Goal: Task Accomplishment & Management: Use online tool/utility

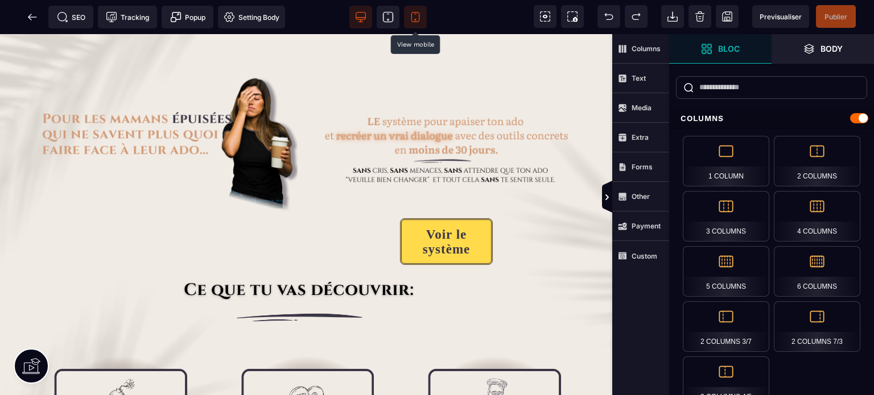
click at [421, 19] on span at bounding box center [415, 17] width 23 height 23
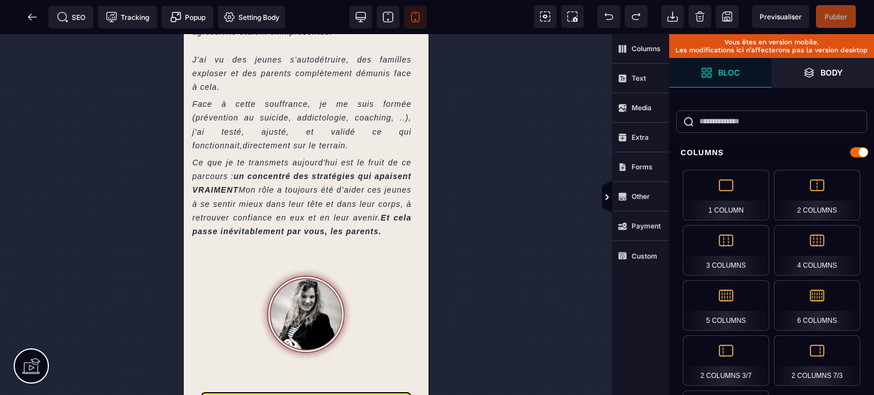
scroll to position [1310, 0]
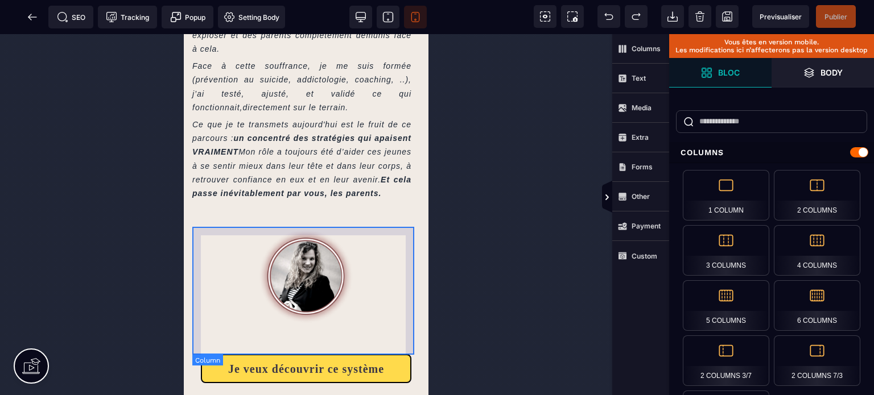
click at [408, 330] on div at bounding box center [306, 273] width 228 height 128
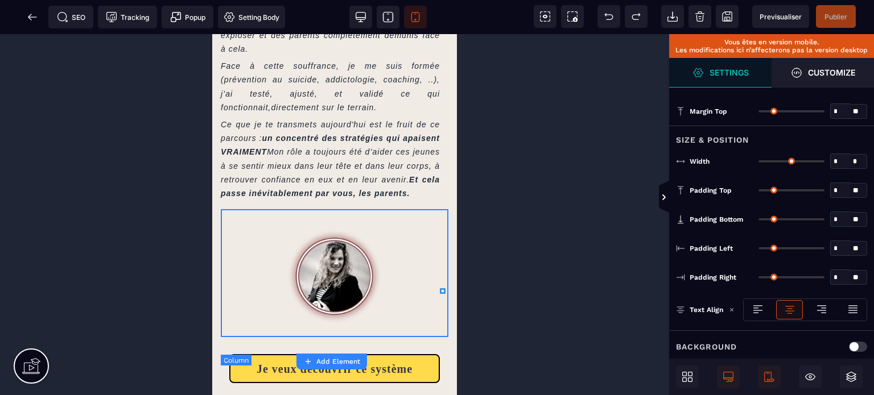
type input "*"
type input "**"
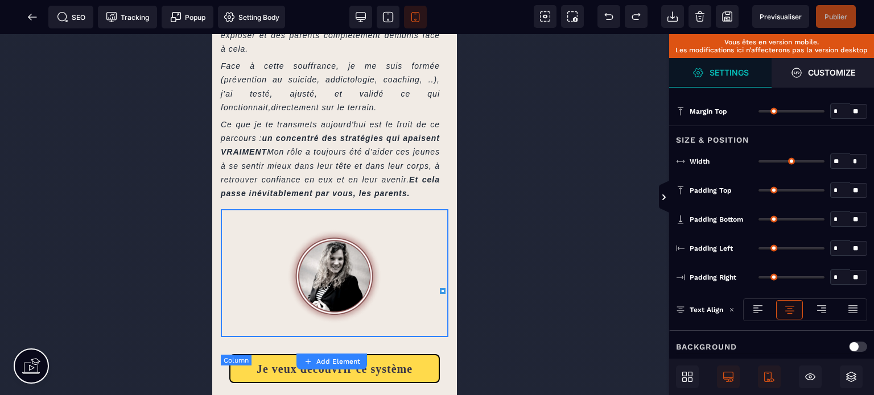
type input "*"
type input "**"
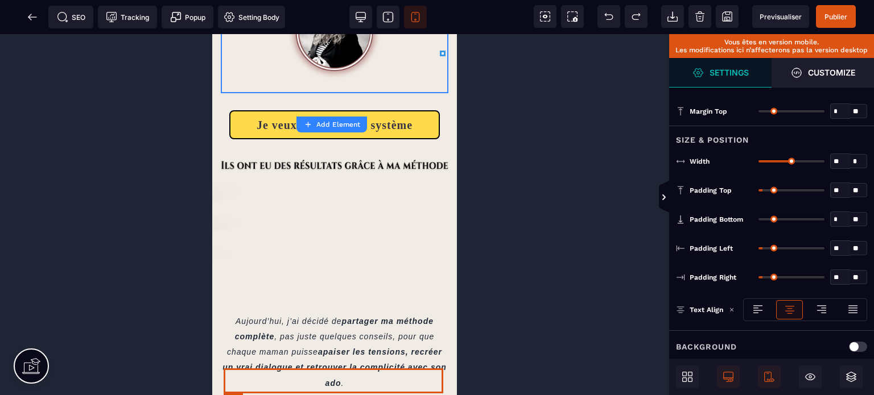
scroll to position [1538, 0]
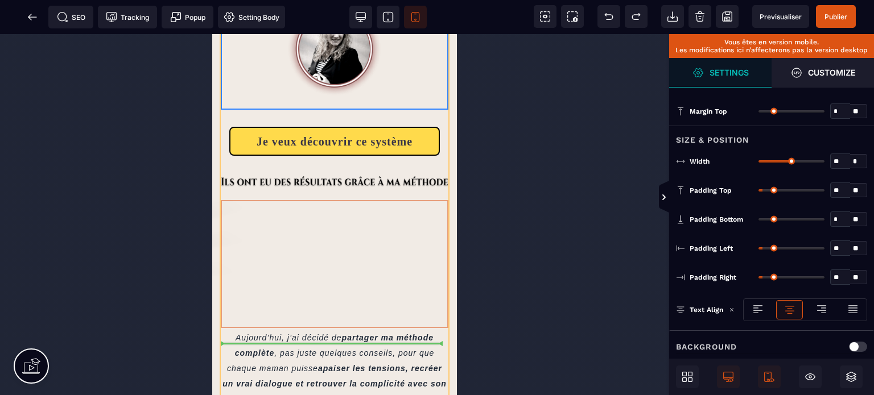
drag, startPoint x: 420, startPoint y: 324, endPoint x: 409, endPoint y: 302, distance: 24.7
click at [409, 302] on div "Je suis [PERSON_NAME]ai travaillé durant 10 ans en tant qu’infirmière dans des …" at bounding box center [335, 69] width 228 height 816
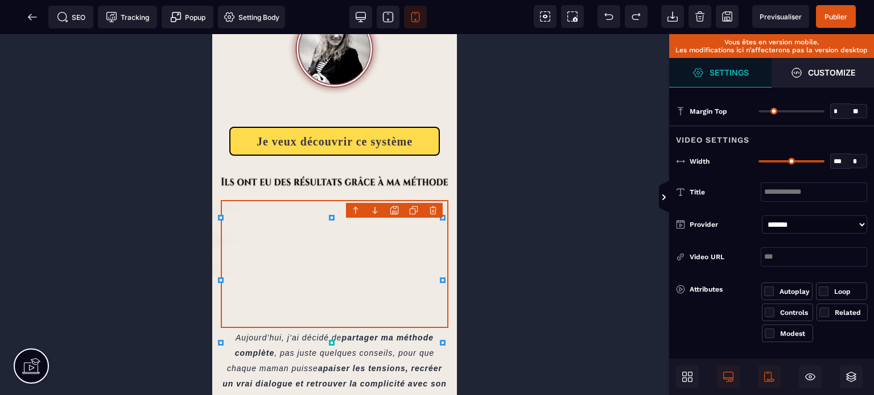
click at [409, 302] on div at bounding box center [335, 264] width 228 height 128
click at [836, 16] on span "Publier" at bounding box center [835, 17] width 23 height 9
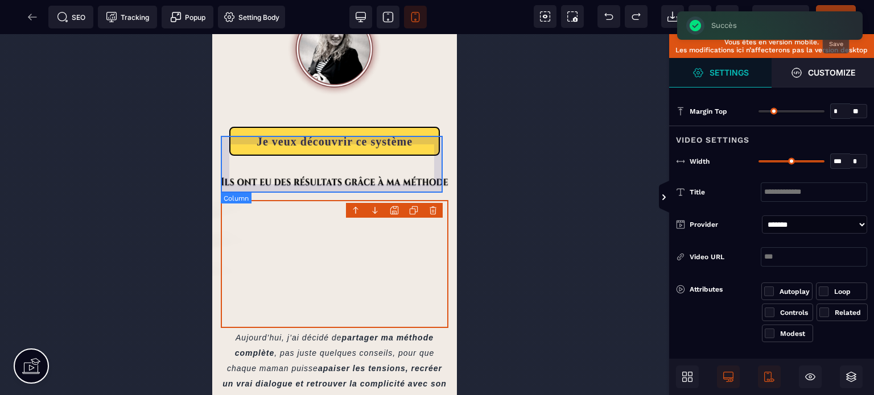
click at [441, 171] on div "Je veux découvrir ce système" at bounding box center [335, 146] width 228 height 57
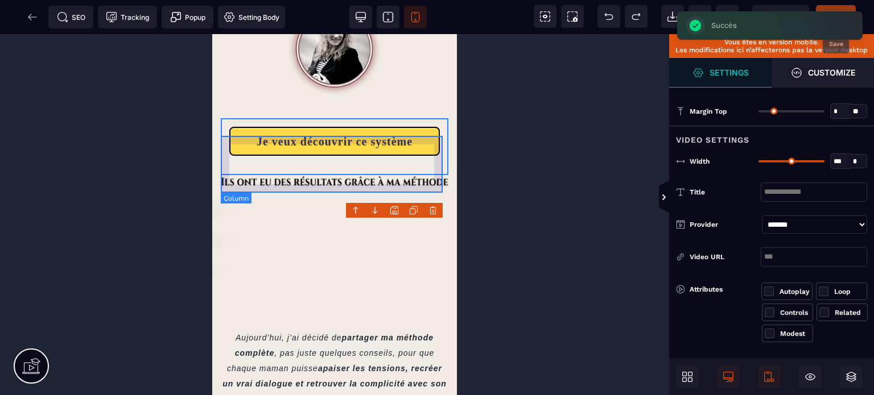
select select "**"
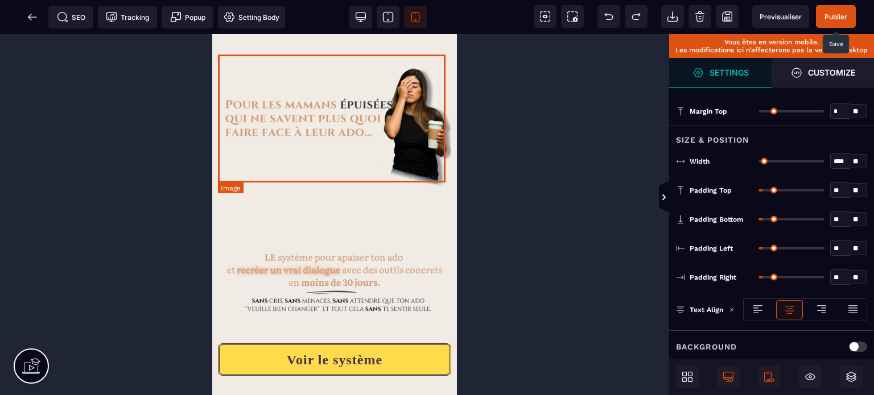
scroll to position [0, 0]
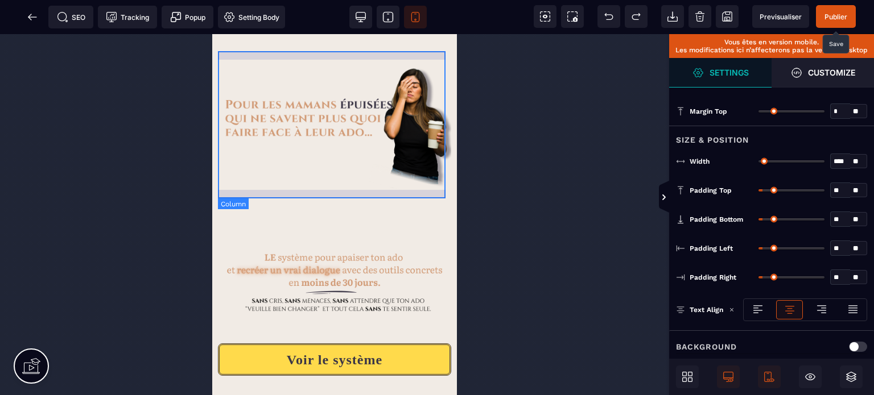
click at [306, 53] on div at bounding box center [334, 126] width 233 height 151
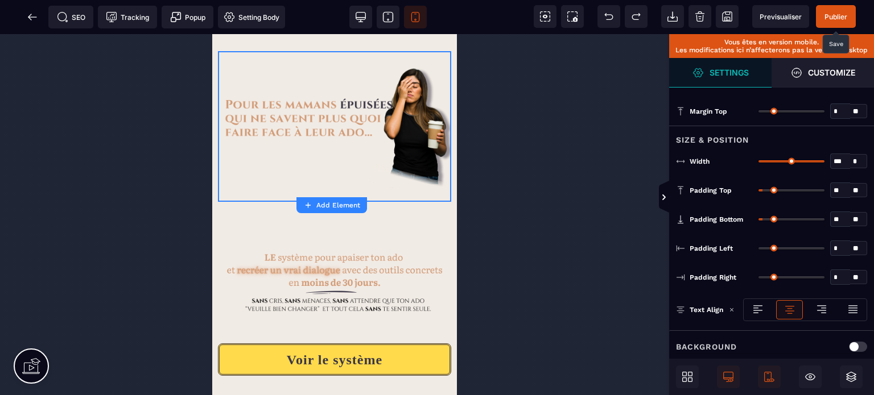
click at [839, 11] on span "Publier" at bounding box center [836, 16] width 40 height 23
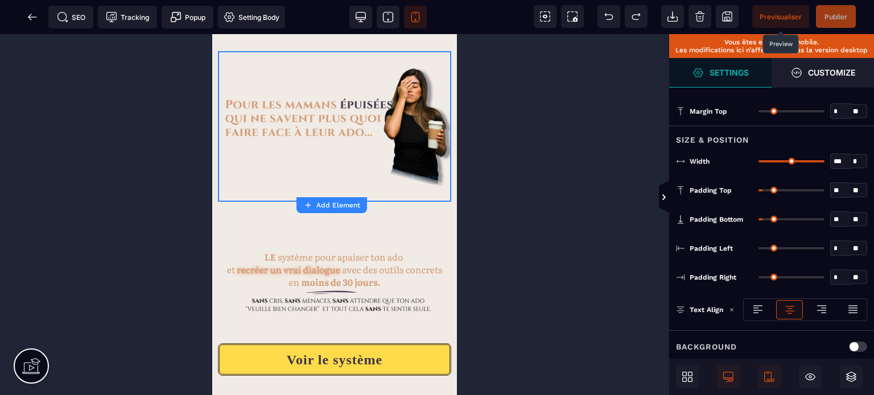
click at [774, 14] on span "Previsualiser" at bounding box center [781, 17] width 42 height 9
click at [27, 19] on icon at bounding box center [32, 16] width 11 height 11
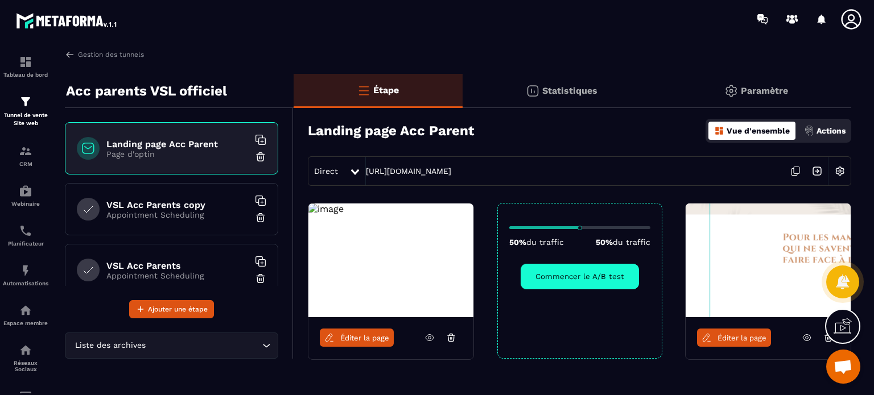
click at [162, 205] on h6 "VSL Acc Parents copy" at bounding box center [177, 205] width 142 height 11
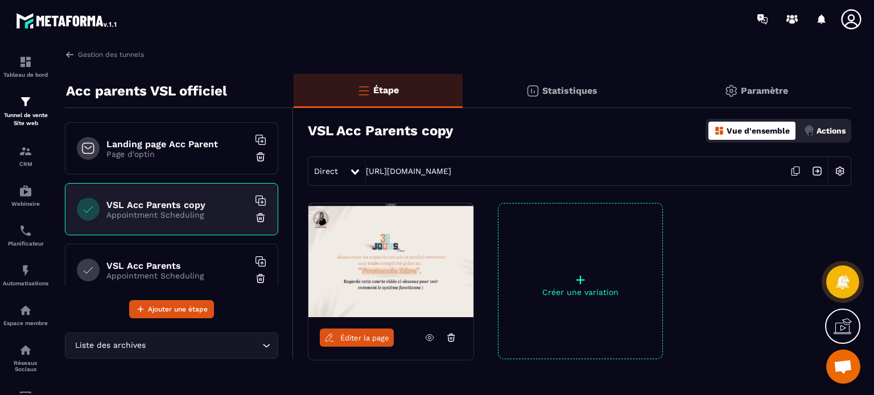
click at [184, 136] on div "Landing page Acc Parent Page d'optin" at bounding box center [171, 148] width 213 height 52
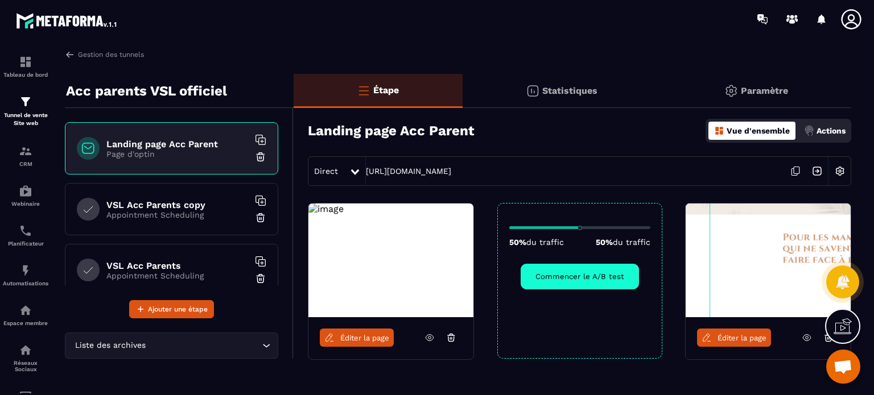
click at [372, 340] on span "Éditer la page" at bounding box center [364, 338] width 49 height 9
